Goal: Transaction & Acquisition: Purchase product/service

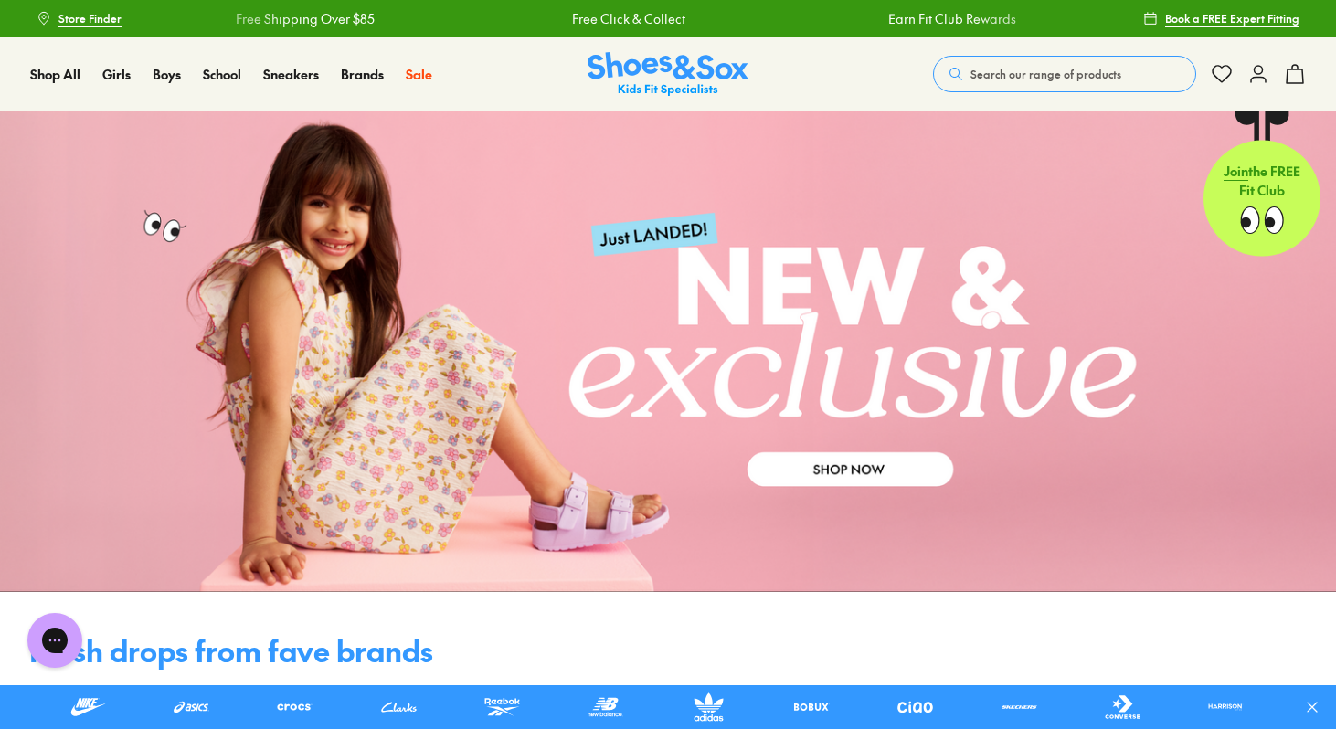
click at [1020, 68] on span "Search our range of products" at bounding box center [1045, 74] width 151 height 16
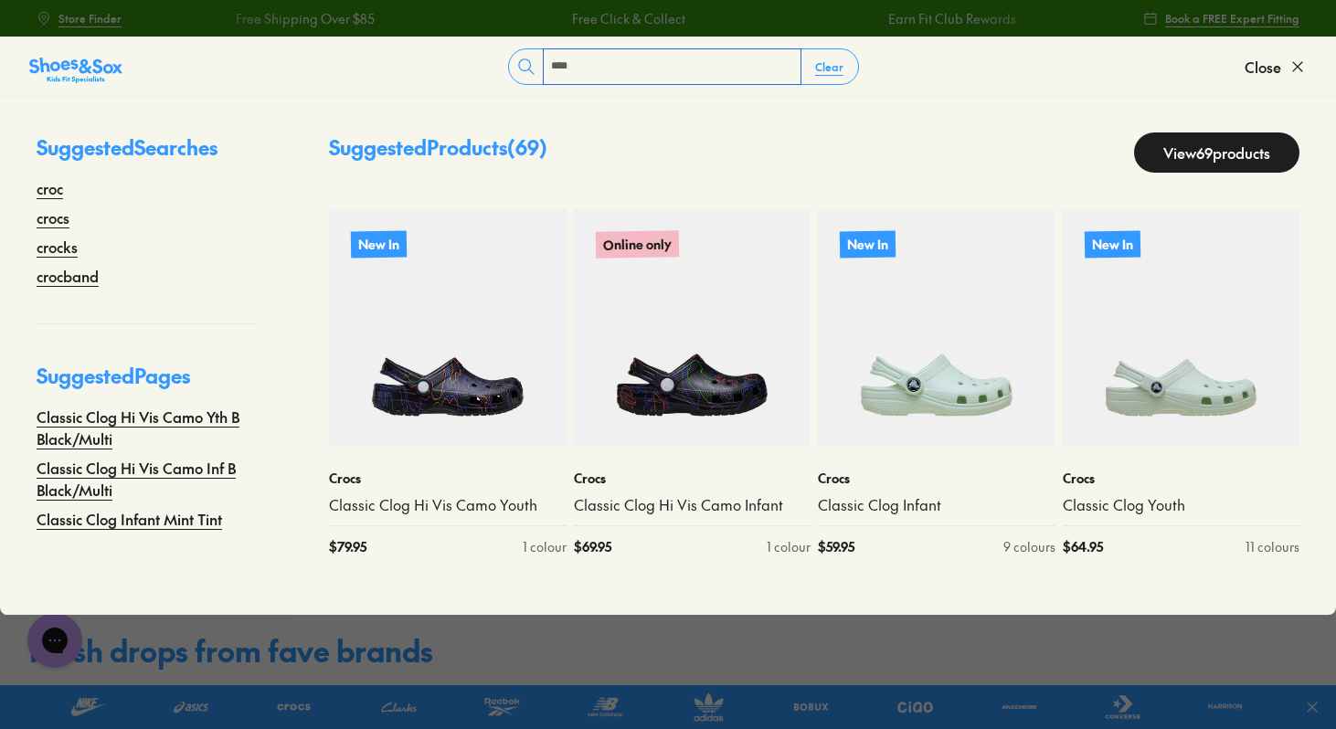
type input "****"
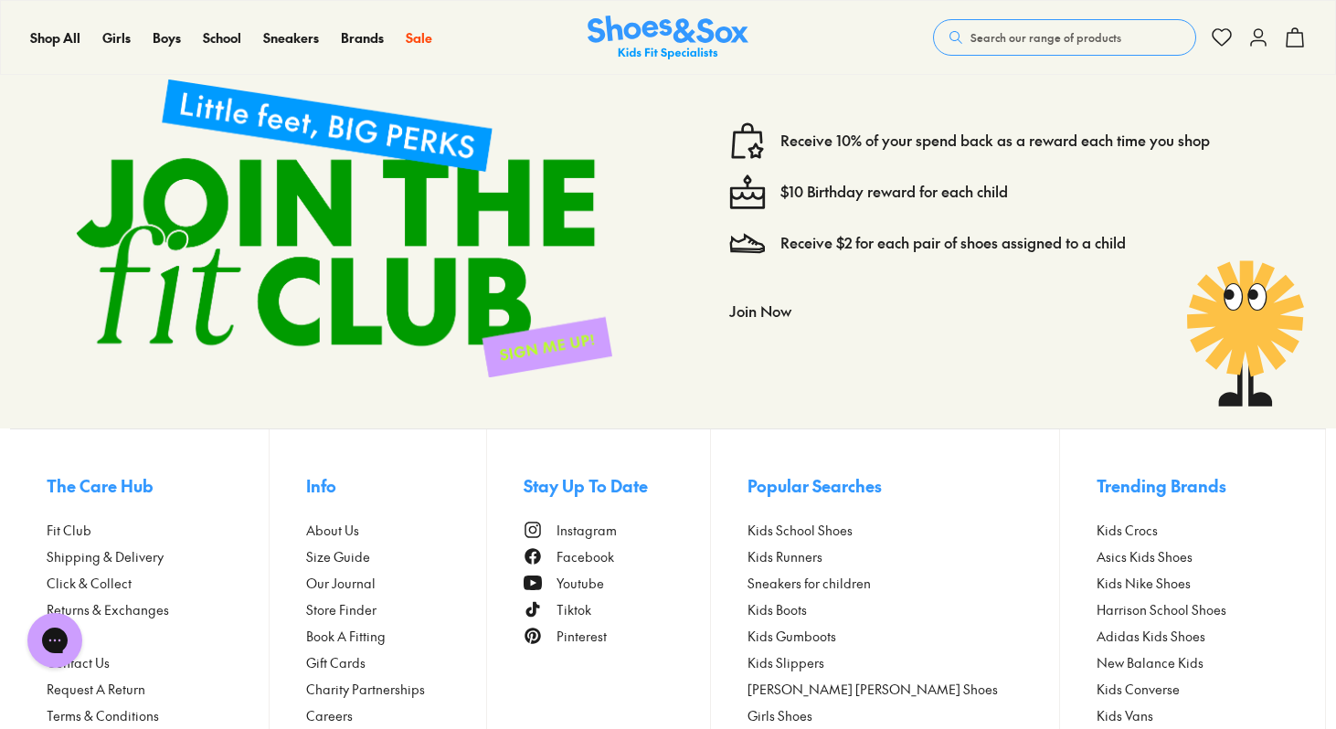
scroll to position [10812, 0]
